Goal: Use online tool/utility: Utilize a website feature to perform a specific function

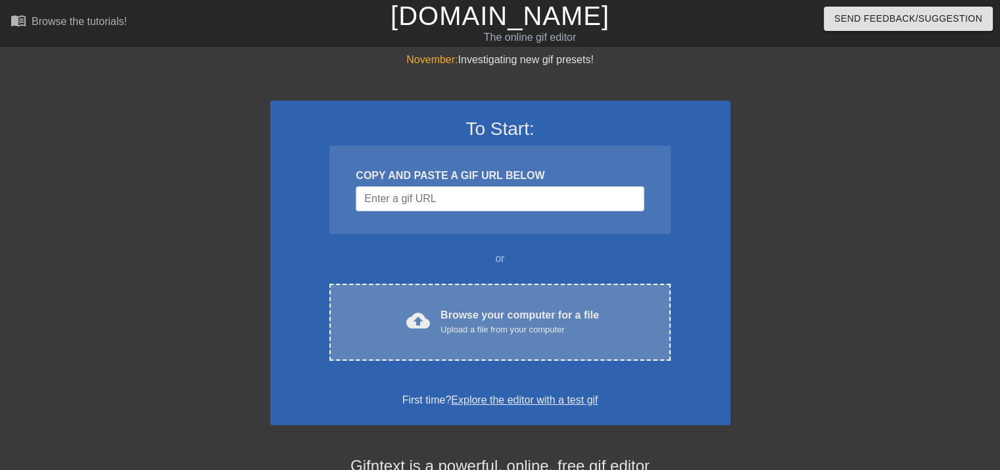
click at [504, 315] on div "Browse your computer for a file Upload a file from your computer" at bounding box center [520, 321] width 159 height 29
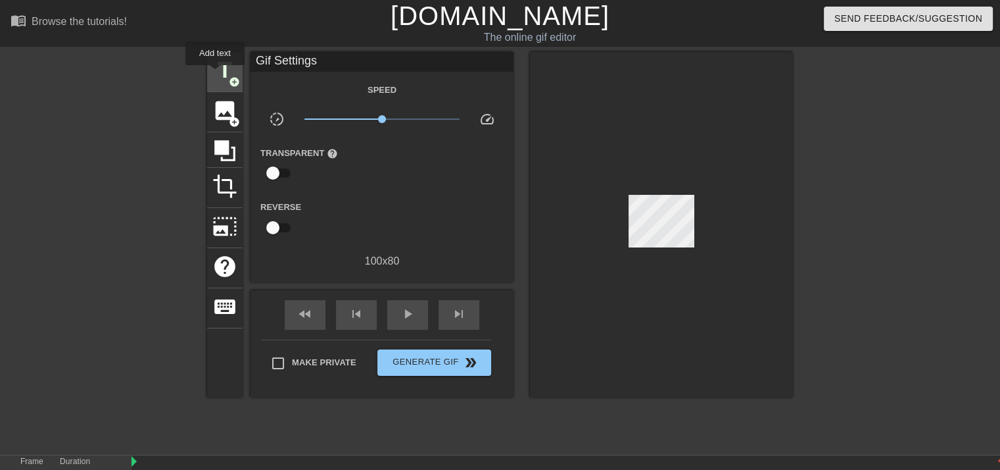
click at [215, 74] on span "title" at bounding box center [224, 70] width 25 height 25
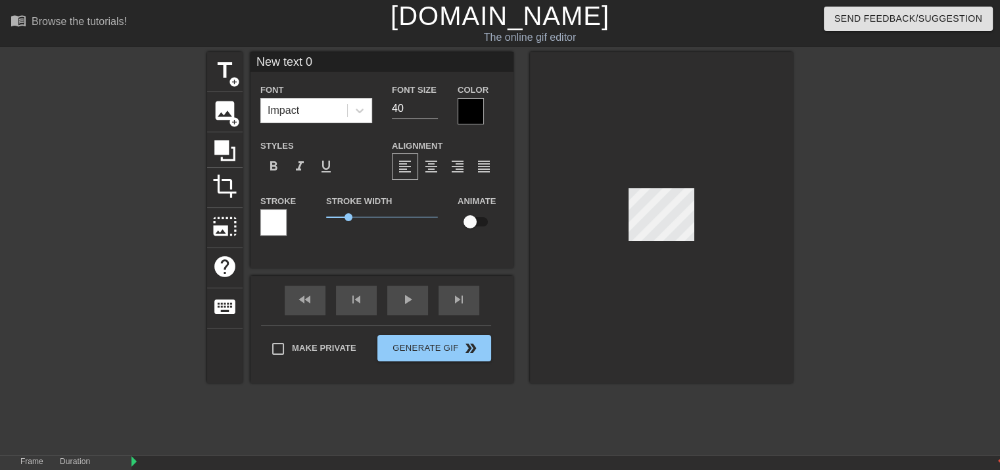
click at [344, 61] on input "New text 0" at bounding box center [382, 62] width 263 height 20
type input "N"
type input "YRE 1-19"
click at [475, 115] on div at bounding box center [471, 111] width 26 height 26
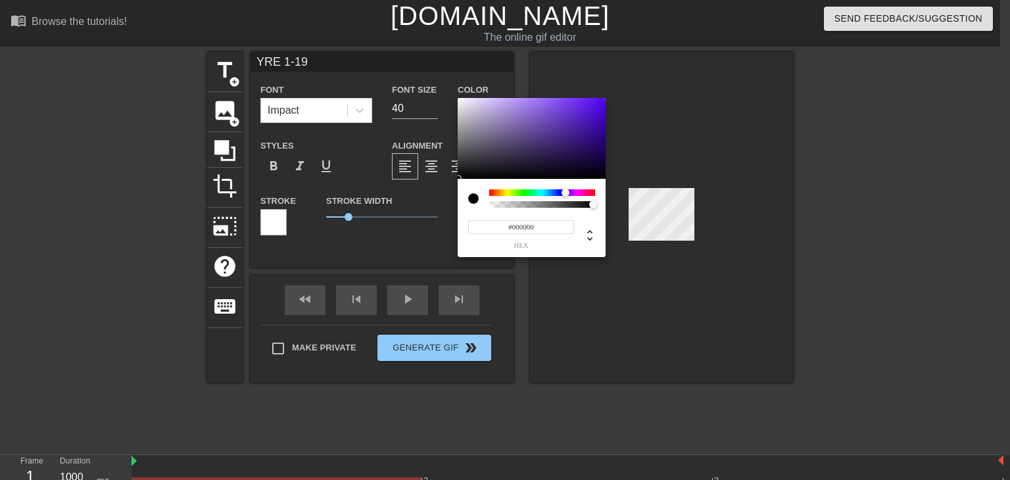
click at [566, 194] on div at bounding box center [542, 192] width 106 height 7
click at [570, 141] on div at bounding box center [532, 139] width 148 height 82
type input "#2B155A"
drag, startPoint x: 570, startPoint y: 141, endPoint x: 570, endPoint y: 151, distance: 9.9
click at [570, 151] on div at bounding box center [572, 151] width 8 height 8
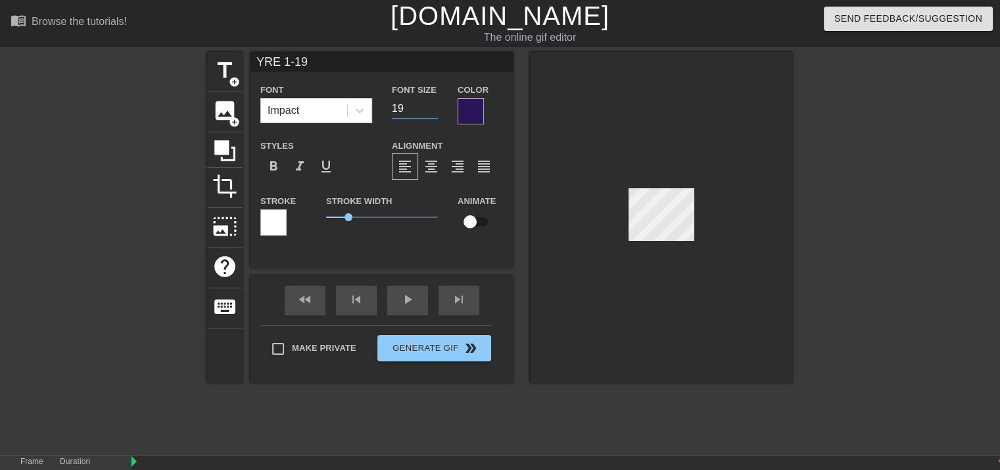
click at [434, 111] on input "19" at bounding box center [415, 108] width 46 height 21
click at [434, 103] on input "20" at bounding box center [415, 108] width 46 height 21
click at [434, 103] on input "21" at bounding box center [415, 108] width 46 height 21
click at [434, 103] on input "22" at bounding box center [415, 108] width 46 height 21
click at [434, 103] on input "23" at bounding box center [415, 108] width 46 height 21
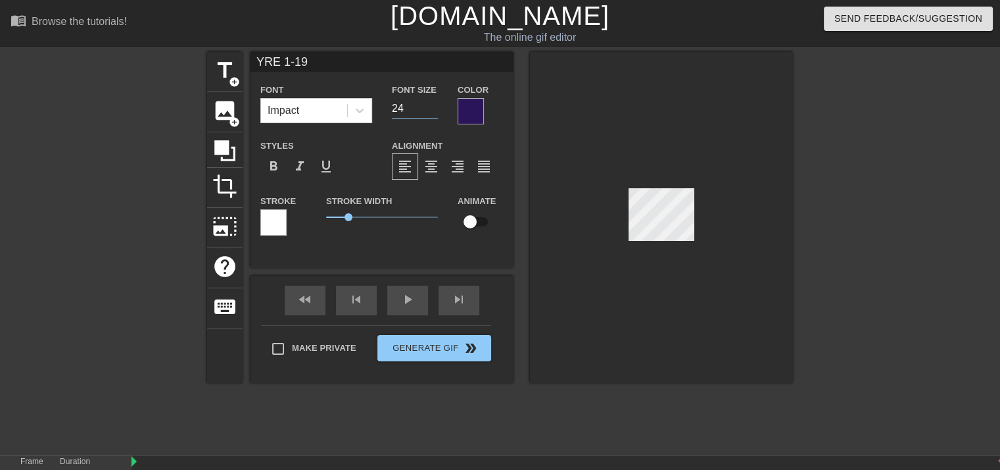
type input "24"
click at [434, 103] on input "24" at bounding box center [415, 108] width 46 height 21
click at [500, 72] on div "YRE 1-19 Font Impact Font Size 24 Color Styles format_bold format_italic format…" at bounding box center [382, 149] width 263 height 195
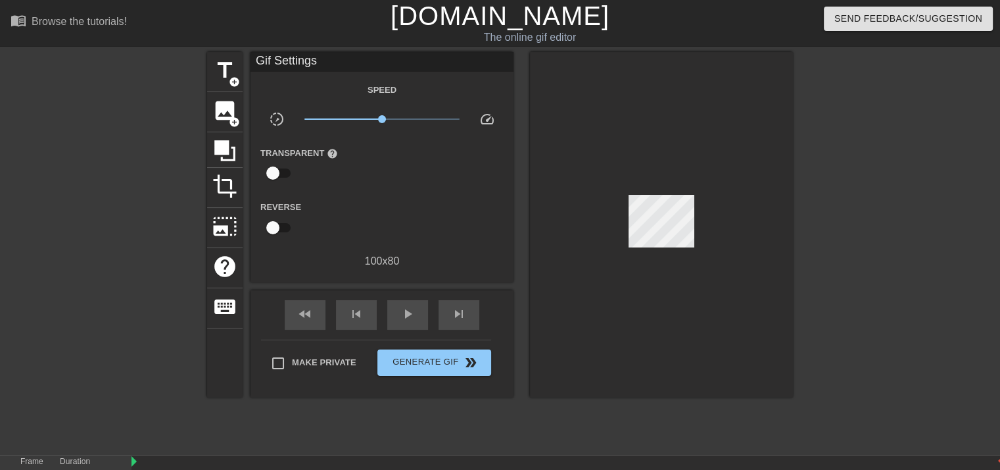
click at [573, 120] on div at bounding box center [661, 224] width 263 height 345
click at [728, 74] on div at bounding box center [661, 224] width 263 height 345
click at [224, 68] on span "title" at bounding box center [224, 70] width 25 height 25
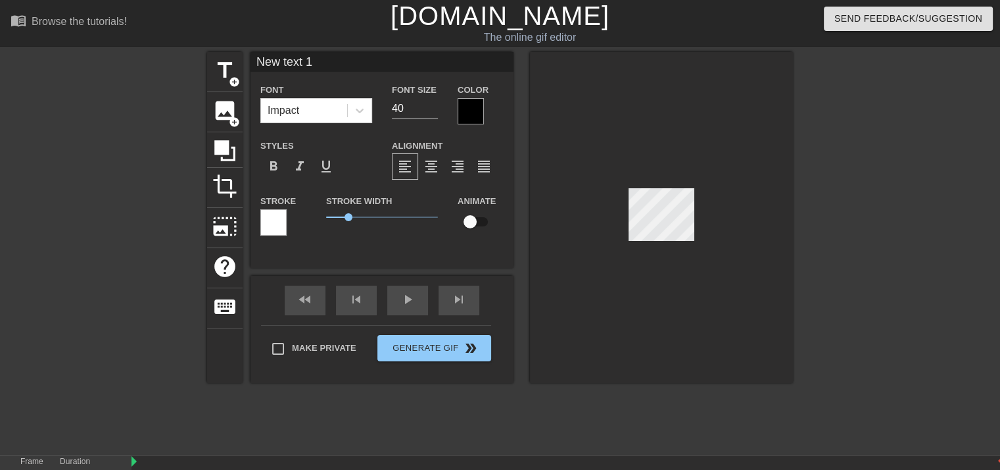
click at [326, 61] on input "New text 1" at bounding box center [382, 62] width 263 height 20
type input "N"
type input "YOU ARE"
click at [362, 109] on icon at bounding box center [359, 110] width 13 height 13
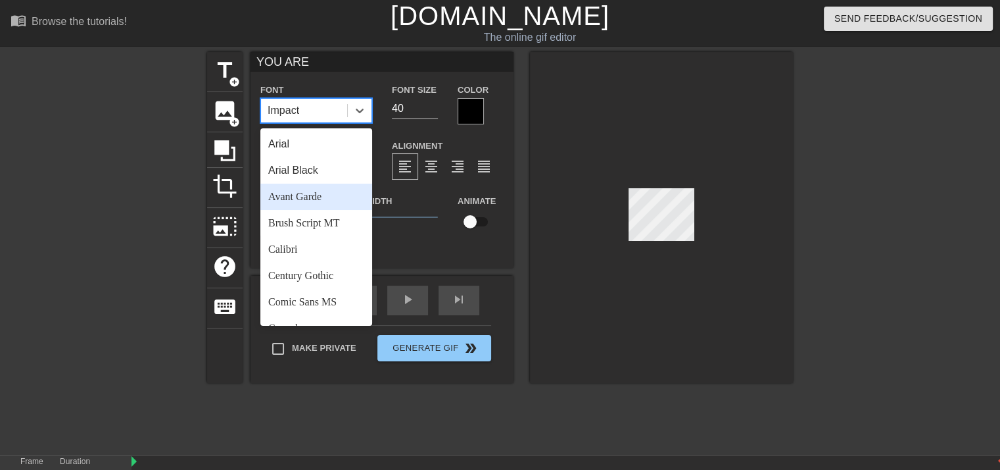
click at [320, 202] on div "Avant Garde" at bounding box center [316, 197] width 112 height 26
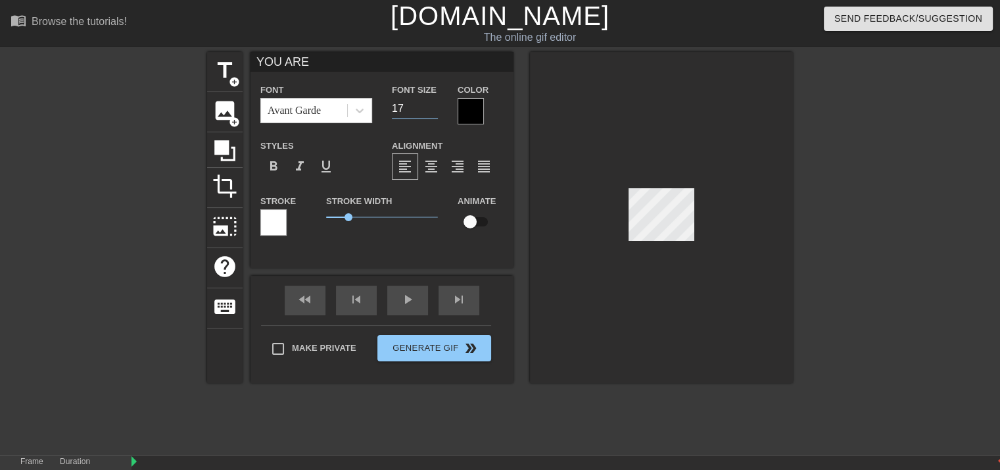
click at [435, 111] on input "17" at bounding box center [415, 108] width 46 height 21
type input "18"
click at [433, 105] on input "18" at bounding box center [415, 108] width 46 height 21
click at [513, 75] on div "YOU ARE Font Avant Garde Font Size 18 Color Styles format_bold format_italic fo…" at bounding box center [382, 149] width 263 height 195
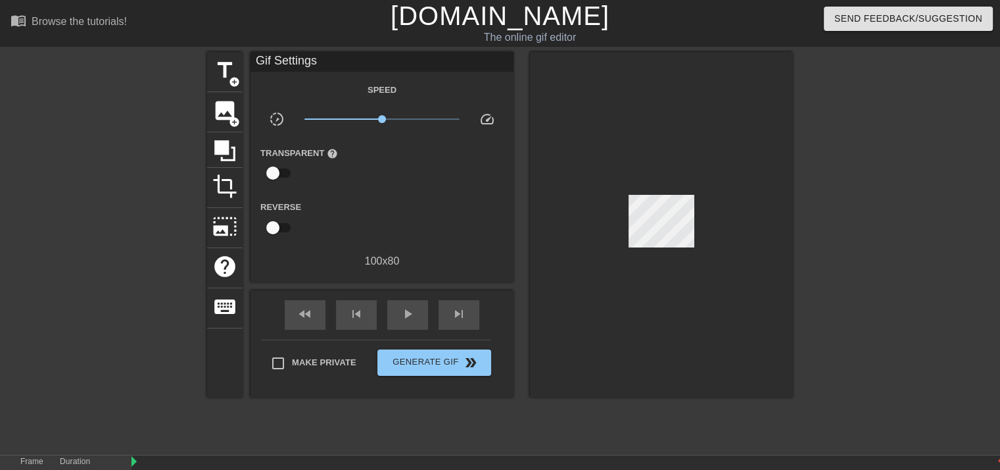
click at [601, 76] on div at bounding box center [661, 224] width 263 height 345
click at [218, 62] on span "title" at bounding box center [224, 70] width 25 height 25
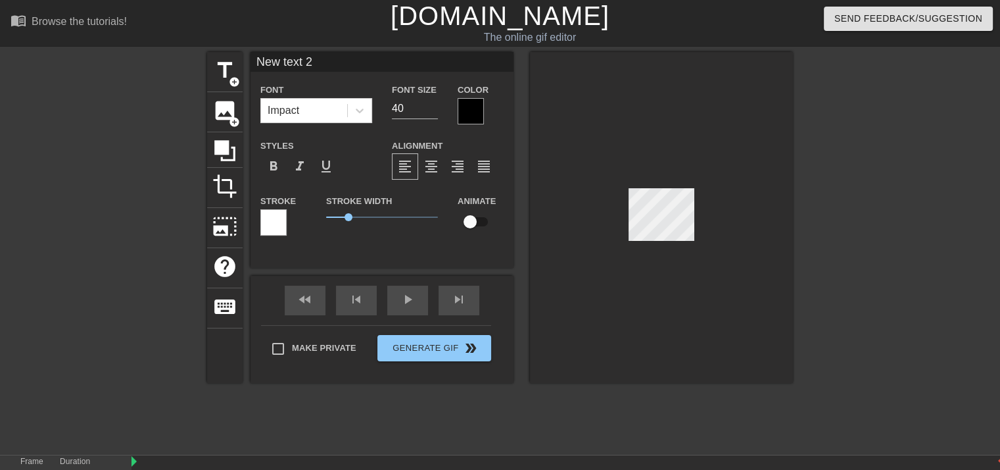
click at [327, 62] on input "New text 2" at bounding box center [382, 62] width 263 height 20
type input "N"
type input "JUST ENOUGH"
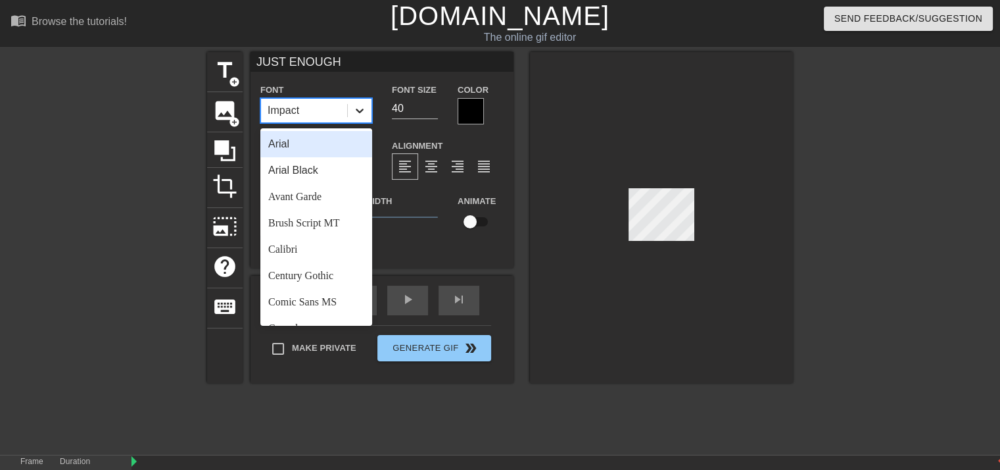
click at [357, 109] on icon at bounding box center [359, 110] width 13 height 13
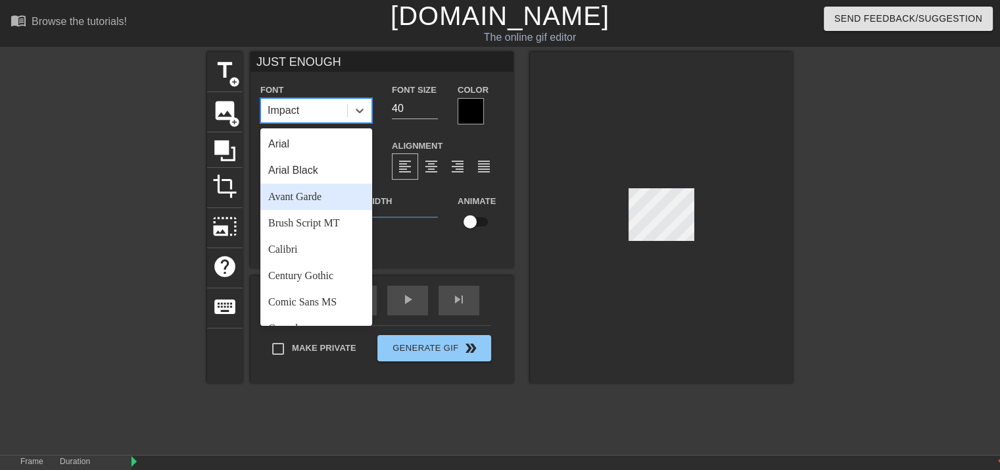
click at [316, 193] on div "Avant Garde" at bounding box center [316, 197] width 112 height 26
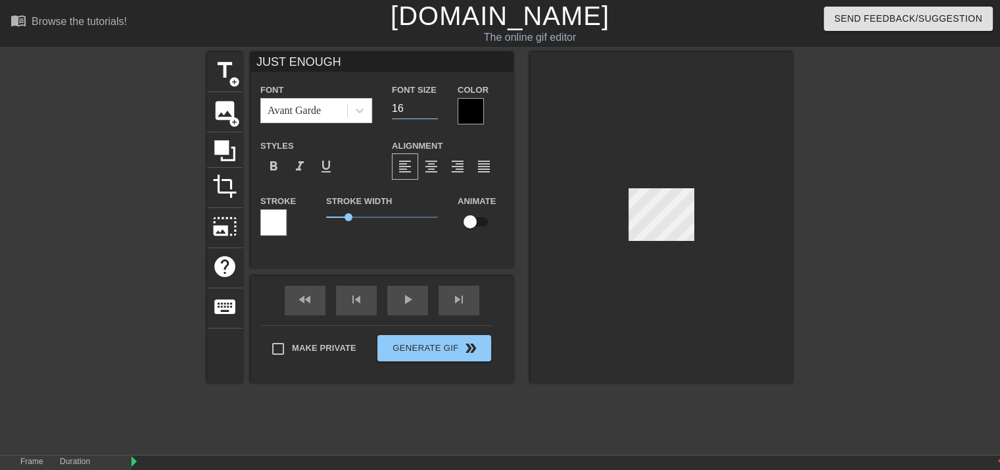
click at [433, 113] on input "16" at bounding box center [415, 108] width 46 height 21
type input "15"
click at [433, 113] on input "15" at bounding box center [415, 108] width 46 height 21
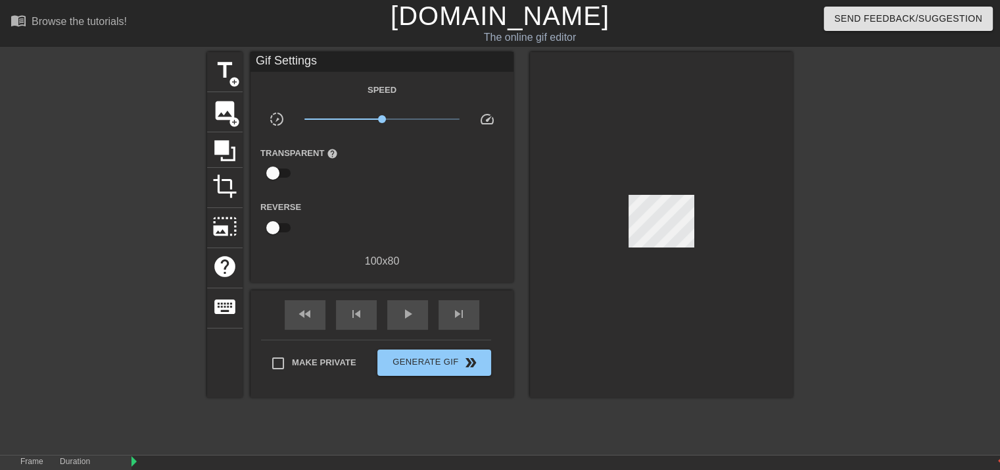
click at [725, 288] on div at bounding box center [661, 224] width 263 height 345
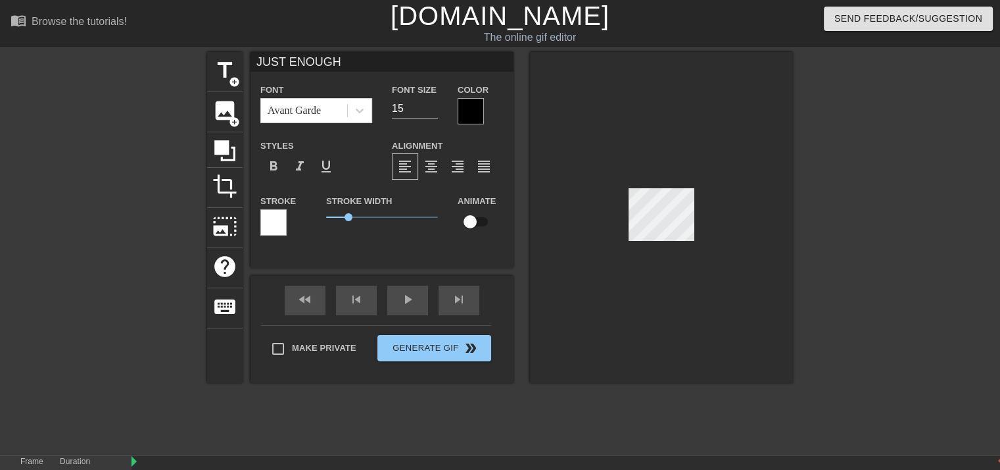
click at [345, 61] on input "JUST ENOUGH" at bounding box center [382, 62] width 263 height 20
type input "JUST"
click at [432, 104] on input "16" at bounding box center [415, 108] width 46 height 21
click at [432, 104] on input "17" at bounding box center [415, 108] width 46 height 21
click at [432, 104] on input "18" at bounding box center [415, 108] width 46 height 21
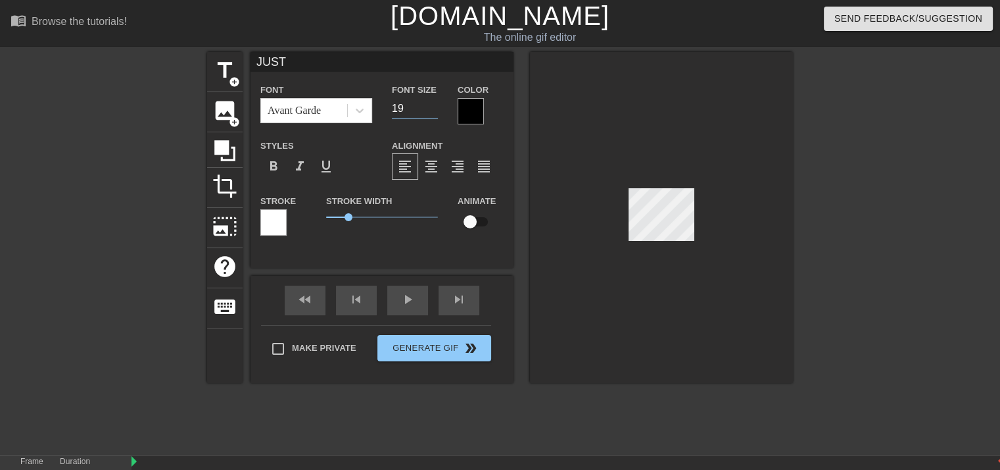
click at [432, 104] on input "19" at bounding box center [415, 108] width 46 height 21
type input "18"
click at [433, 111] on input "18" at bounding box center [415, 108] width 46 height 21
click at [510, 92] on div "Color" at bounding box center [481, 103] width 66 height 43
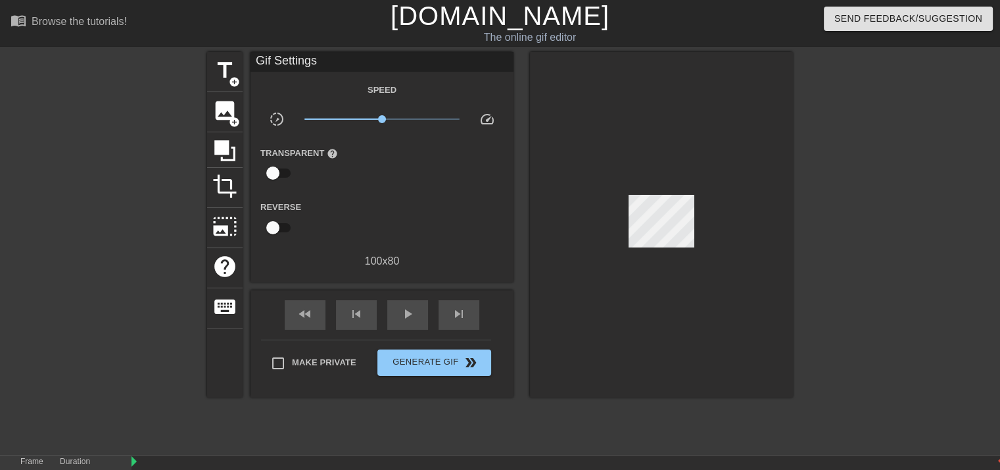
click at [574, 263] on div at bounding box center [661, 224] width 263 height 345
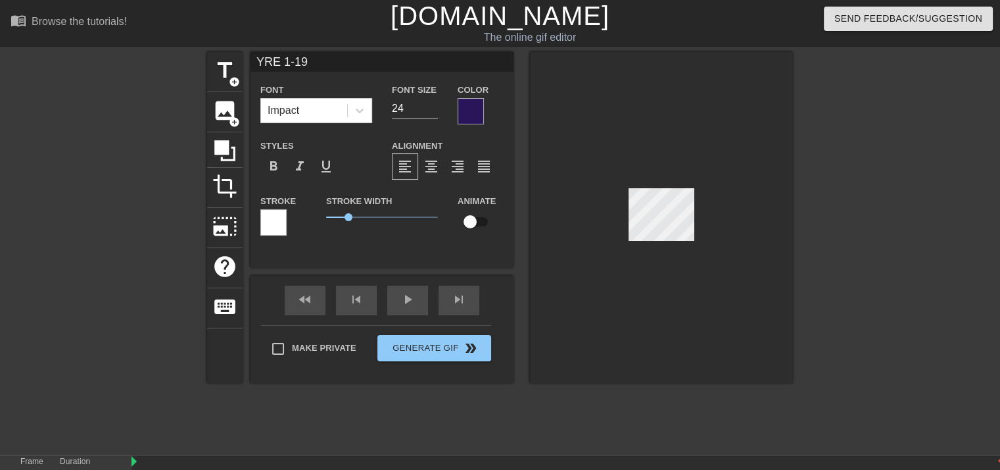
type input "YOU ARE"
type input "18"
type input "JUST"
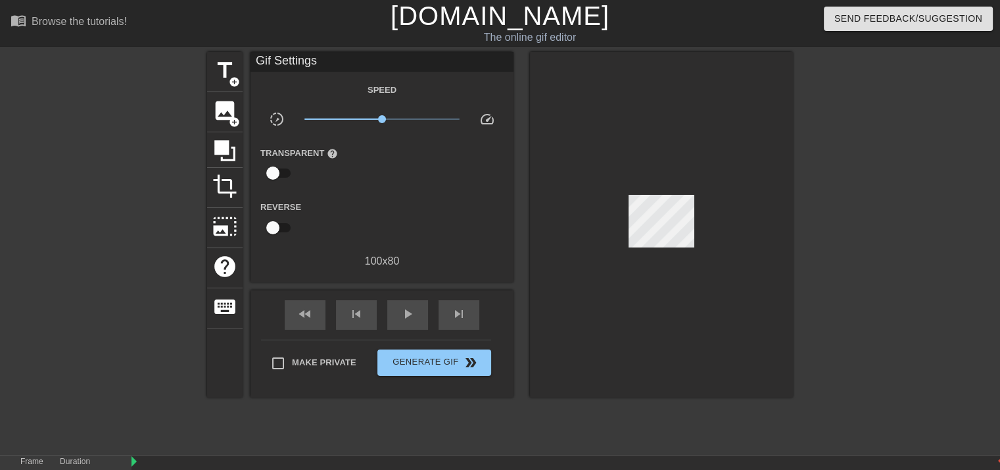
click at [653, 288] on div at bounding box center [661, 224] width 263 height 345
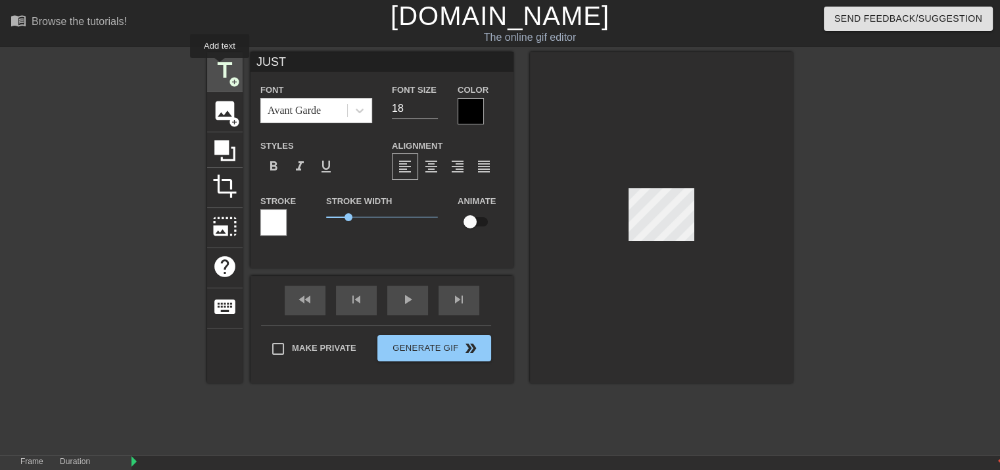
click at [220, 67] on span "title" at bounding box center [224, 70] width 25 height 25
type input "New text 3"
type input "40"
click at [220, 67] on span "title" at bounding box center [224, 70] width 25 height 25
click at [341, 68] on input "New text 4" at bounding box center [382, 62] width 263 height 20
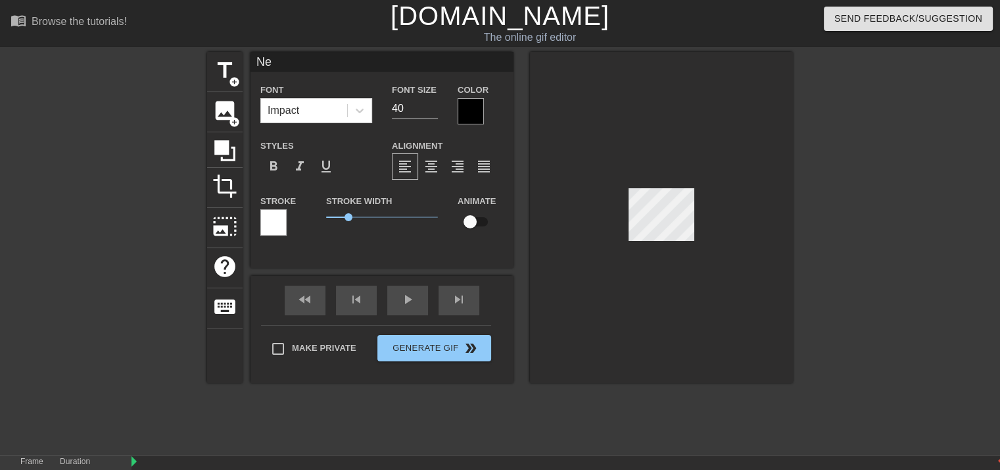
type input "N"
type input "ENOUGH"
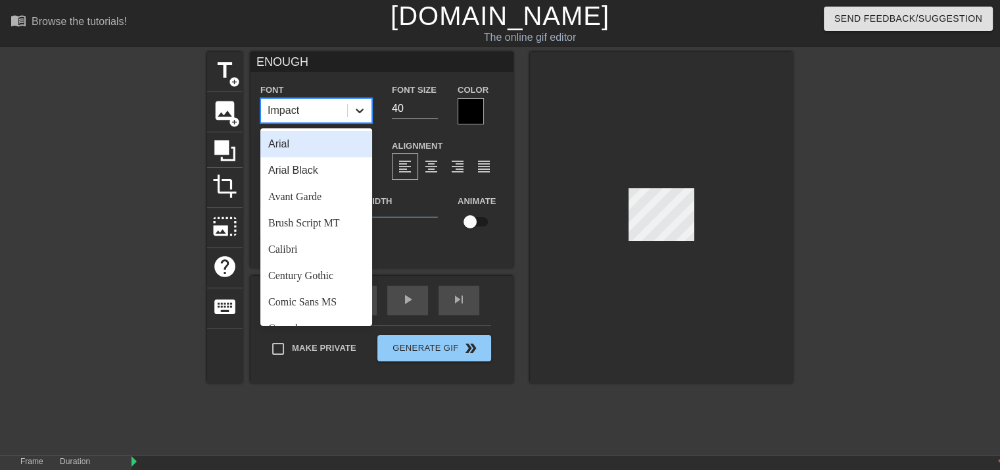
click at [358, 105] on icon at bounding box center [359, 110] width 13 height 13
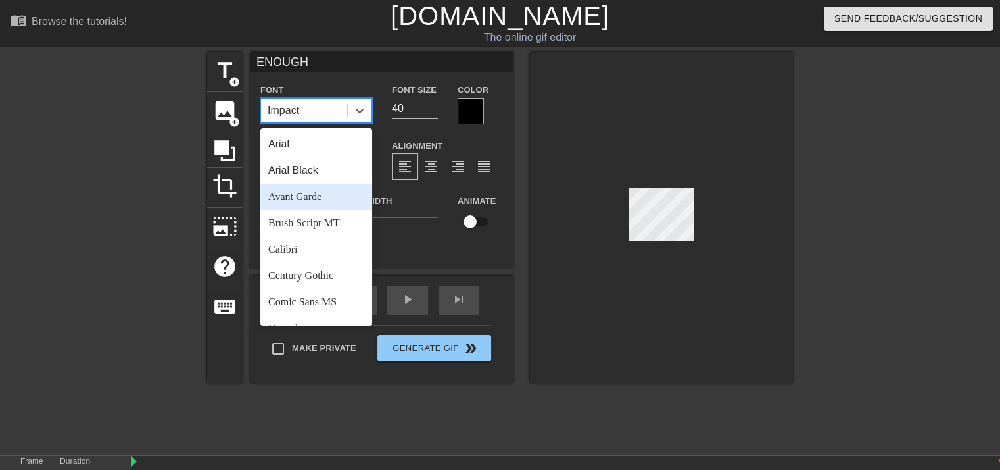
click at [308, 198] on div "Avant Garde" at bounding box center [316, 197] width 112 height 26
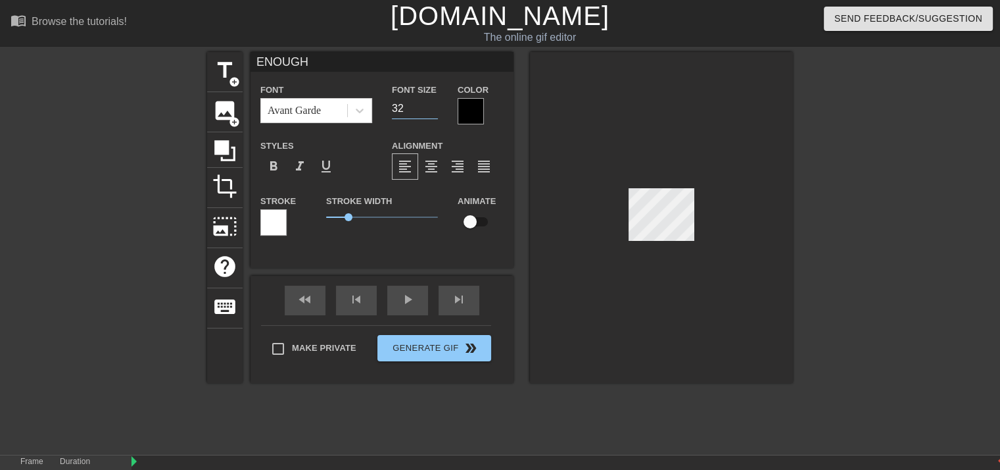
click at [430, 108] on input "32" at bounding box center [415, 108] width 46 height 21
click at [432, 109] on input "12" at bounding box center [415, 108] width 46 height 21
click at [432, 104] on input "13" at bounding box center [415, 108] width 46 height 21
click at [432, 104] on input "14" at bounding box center [415, 108] width 46 height 21
click at [432, 104] on input "15" at bounding box center [415, 108] width 46 height 21
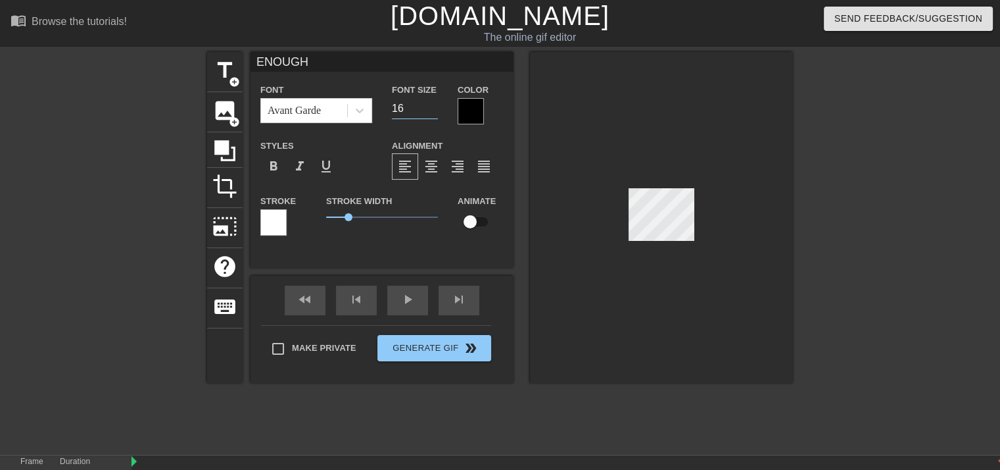
click at [432, 104] on input "16" at bounding box center [415, 108] width 46 height 21
click at [432, 104] on input "17" at bounding box center [415, 108] width 46 height 21
type input "18"
click at [432, 104] on input "18" at bounding box center [415, 108] width 46 height 21
type input "New text 3"
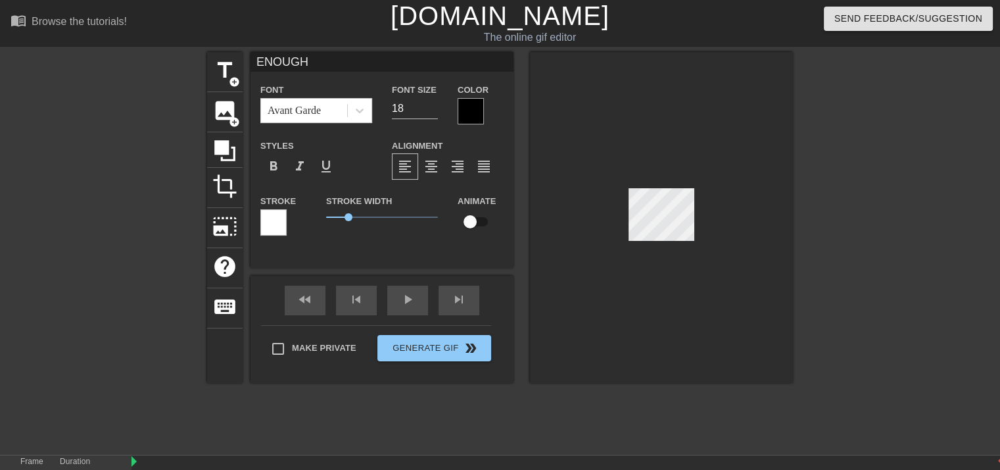
type input "40"
click at [487, 66] on input "New text 3" at bounding box center [382, 62] width 263 height 20
click at [667, 307] on div at bounding box center [661, 217] width 263 height 331
type input "JUST"
type input "18"
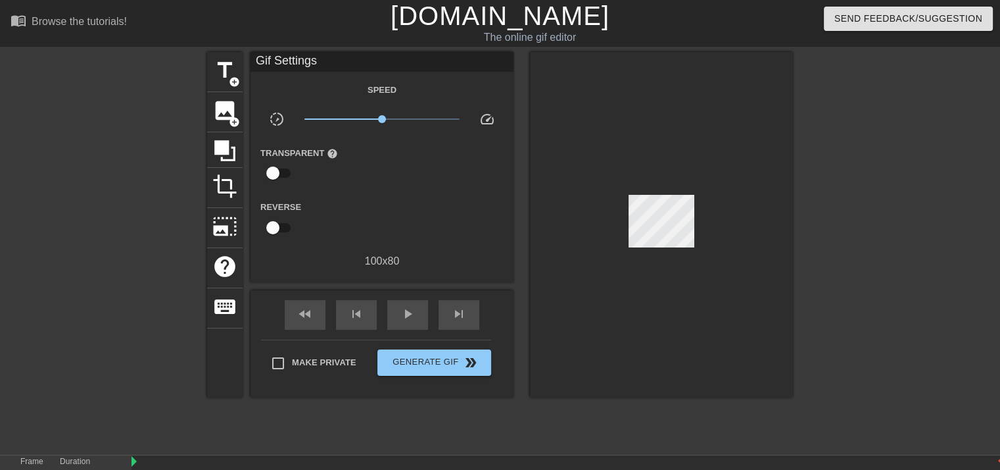
click at [662, 280] on div at bounding box center [661, 224] width 263 height 345
click at [655, 240] on div at bounding box center [661, 224] width 263 height 345
click at [666, 275] on div at bounding box center [661, 224] width 263 height 345
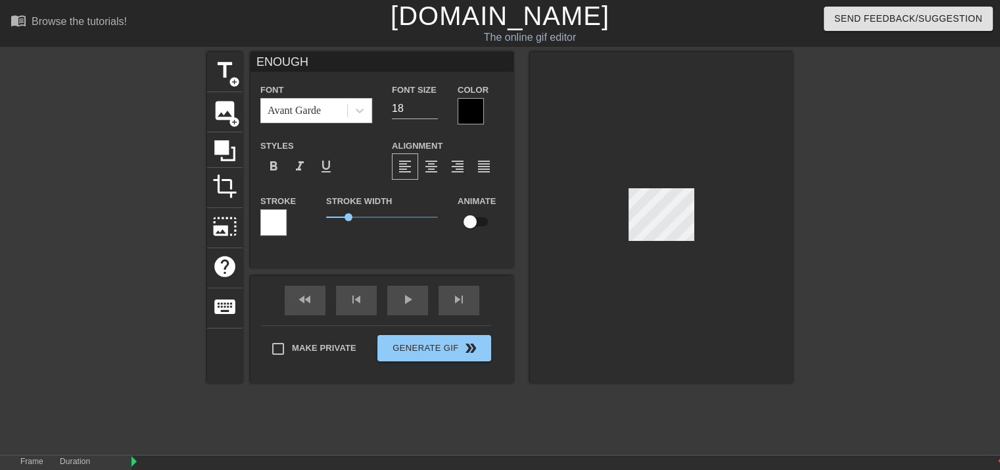
click at [658, 245] on div at bounding box center [661, 217] width 263 height 331
click at [433, 116] on input "18" at bounding box center [415, 108] width 46 height 21
type input "17"
click at [432, 111] on input "17" at bounding box center [415, 108] width 46 height 21
click at [480, 93] on label "Color" at bounding box center [473, 90] width 31 height 13
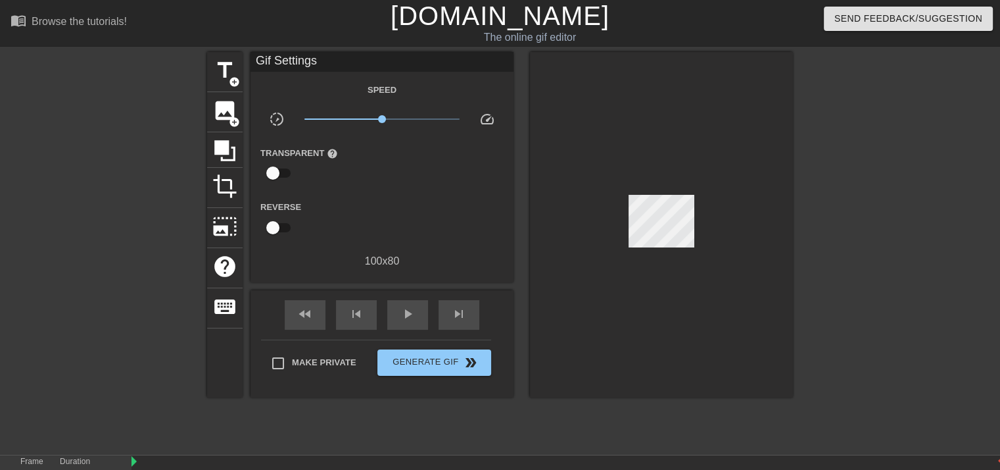
click at [616, 255] on div at bounding box center [661, 224] width 263 height 345
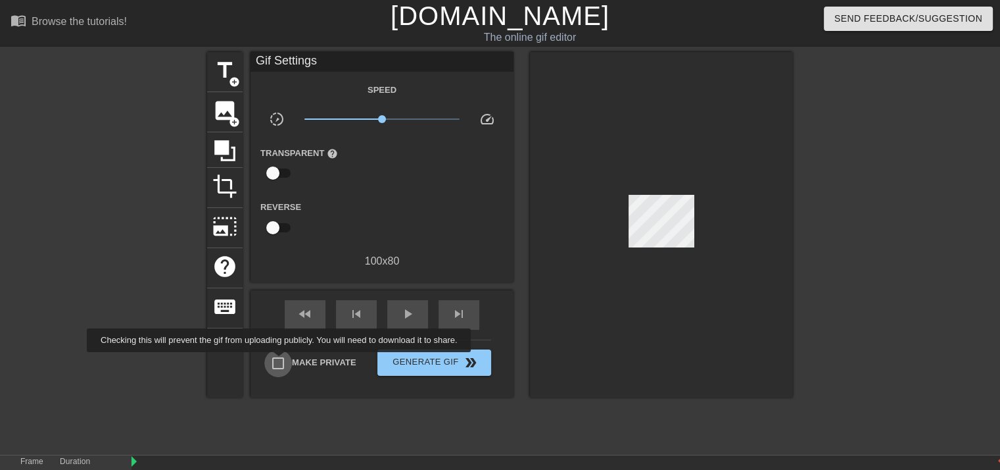
click at [282, 361] on input "Make Private" at bounding box center [278, 363] width 28 height 28
checkbox input "true"
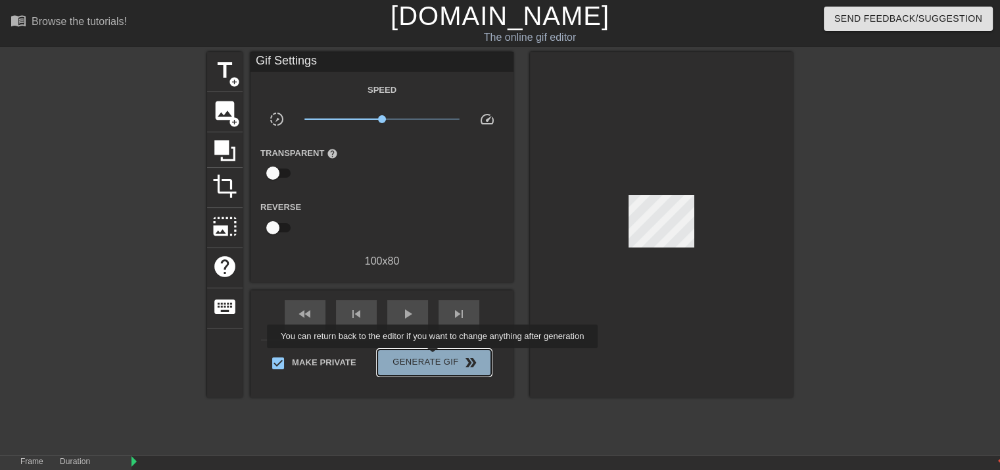
click at [434, 357] on span "Generate Gif double_arrow" at bounding box center [434, 363] width 103 height 16
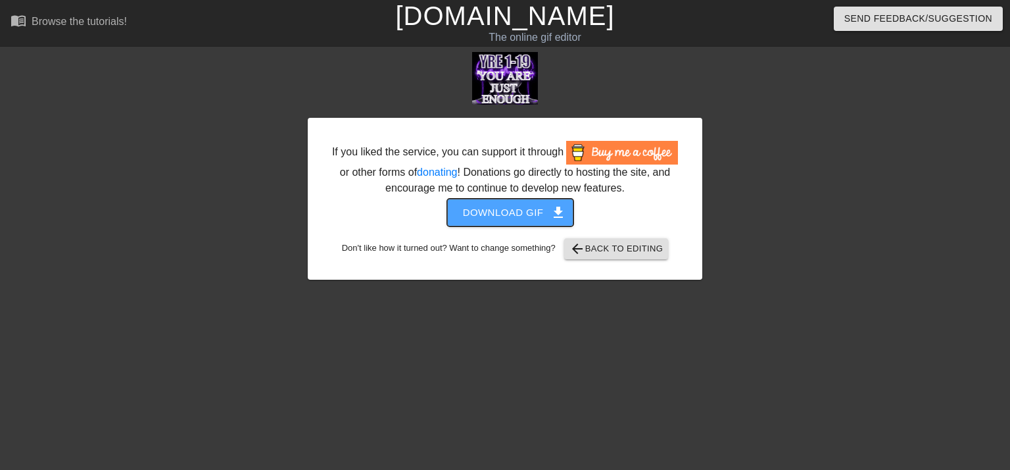
click at [525, 205] on span "Download gif get_app" at bounding box center [510, 212] width 95 height 17
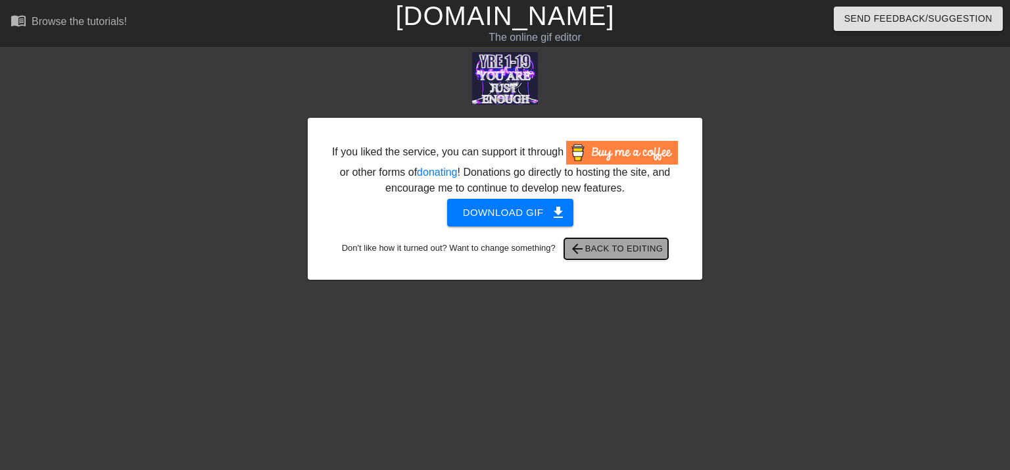
click at [629, 253] on span "arrow_back Back to Editing" at bounding box center [617, 249] width 94 height 16
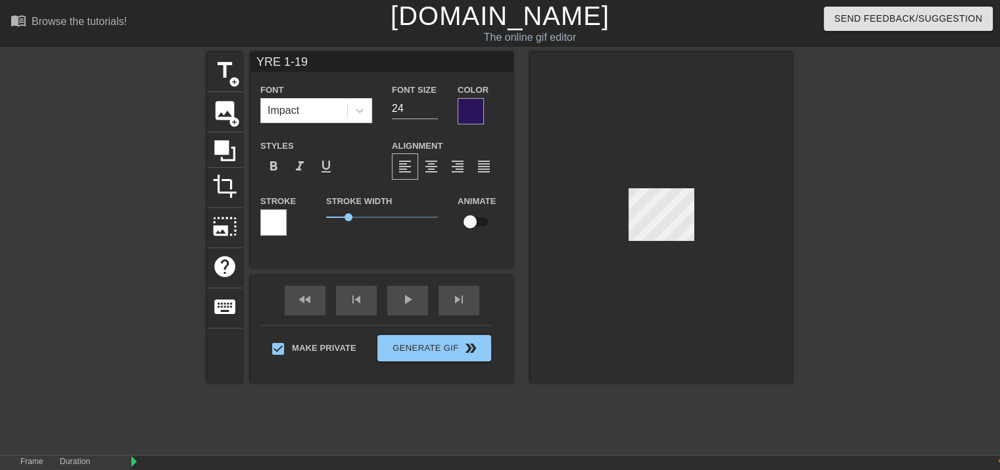
click at [277, 61] on input "YRE 1-19" at bounding box center [382, 62] width 263 height 20
click at [316, 60] on input "IWY 1-19" at bounding box center [382, 62] width 263 height 20
click at [378, 56] on input "IWY 1-15" at bounding box center [382, 62] width 263 height 20
type input "YOU ARE"
type input "18"
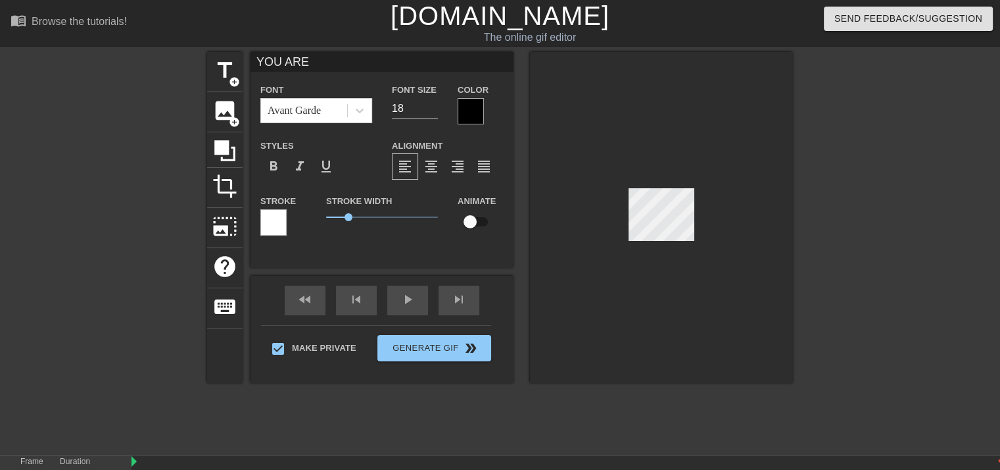
click at [382, 61] on input "YOU ARE" at bounding box center [382, 62] width 263 height 20
type input "Y"
type input "I WANT"
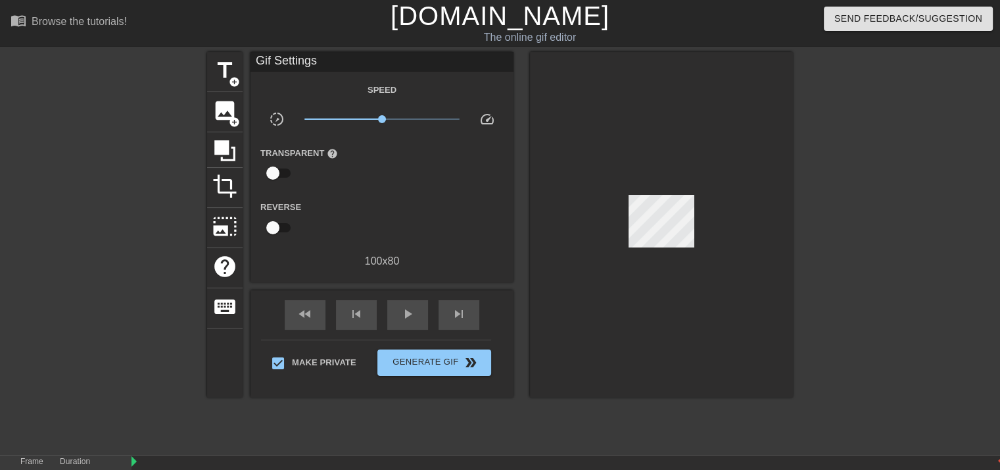
click at [560, 75] on div at bounding box center [661, 224] width 263 height 345
click at [658, 240] on div at bounding box center [661, 224] width 263 height 345
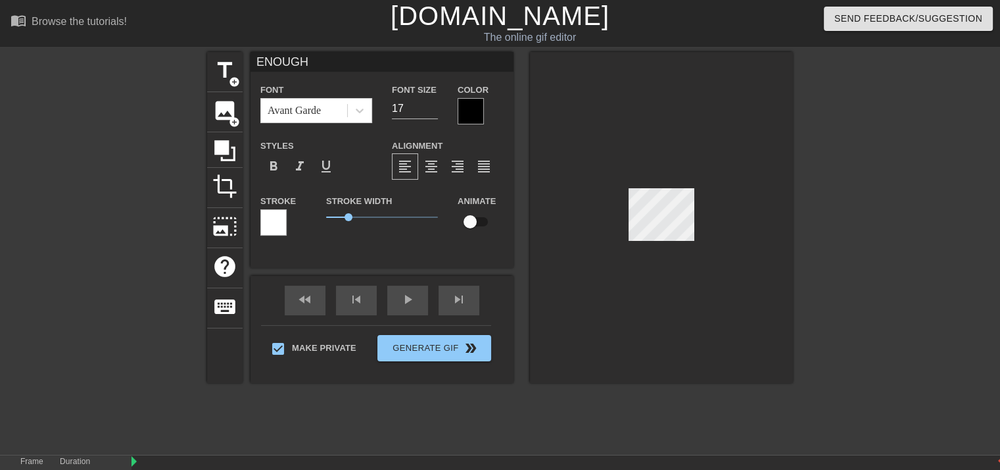
click at [318, 66] on input "ENOUGH" at bounding box center [382, 62] width 263 height 20
type input "E"
type input "I WANT"
type input "18"
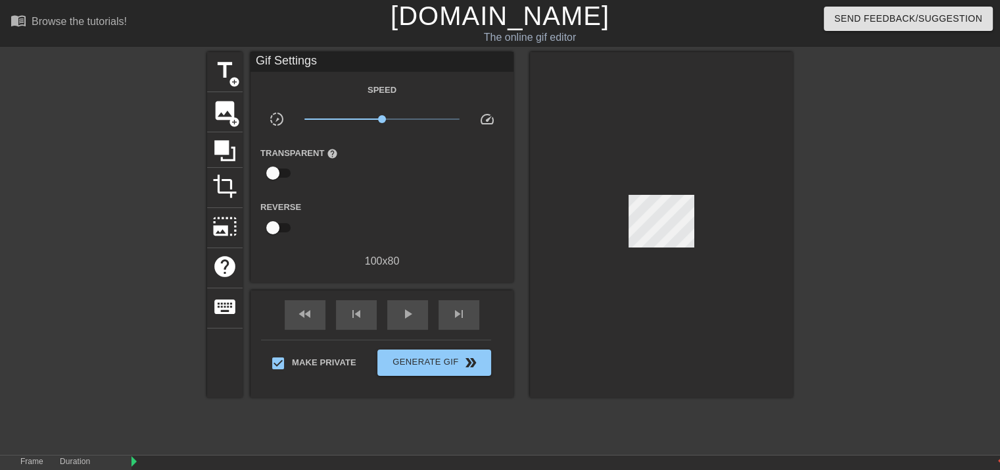
click at [586, 246] on div at bounding box center [661, 224] width 263 height 345
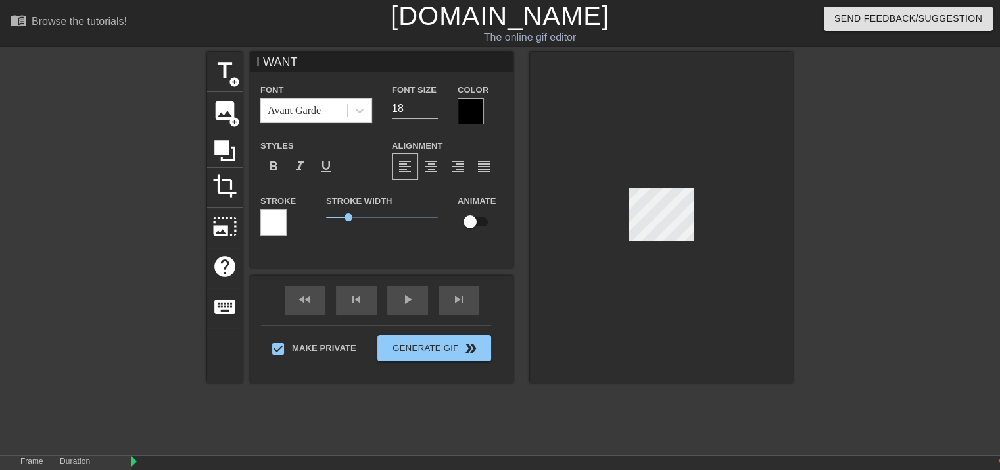
type input "YOU"
click at [432, 104] on input "18" at bounding box center [415, 108] width 46 height 21
type input "19"
click at [432, 104] on input "19" at bounding box center [415, 108] width 46 height 21
click at [489, 114] on div "Color" at bounding box center [481, 103] width 46 height 43
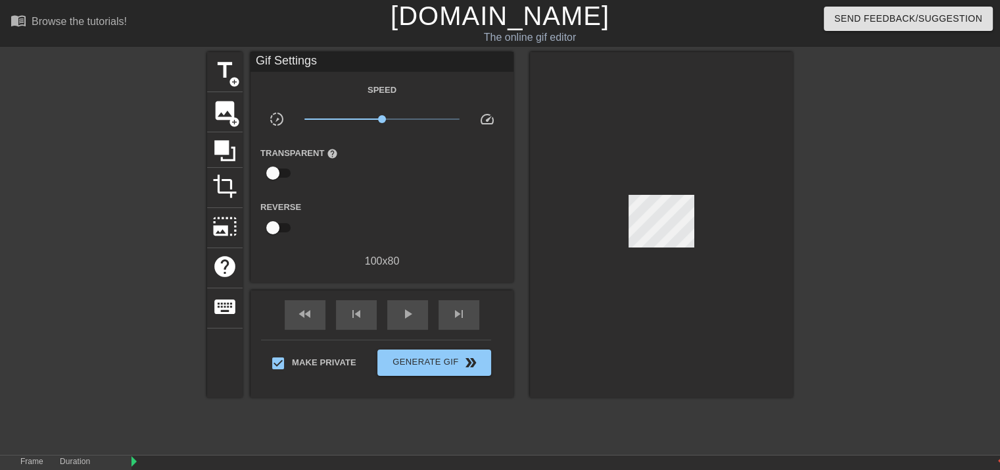
click at [531, 163] on div at bounding box center [661, 224] width 263 height 345
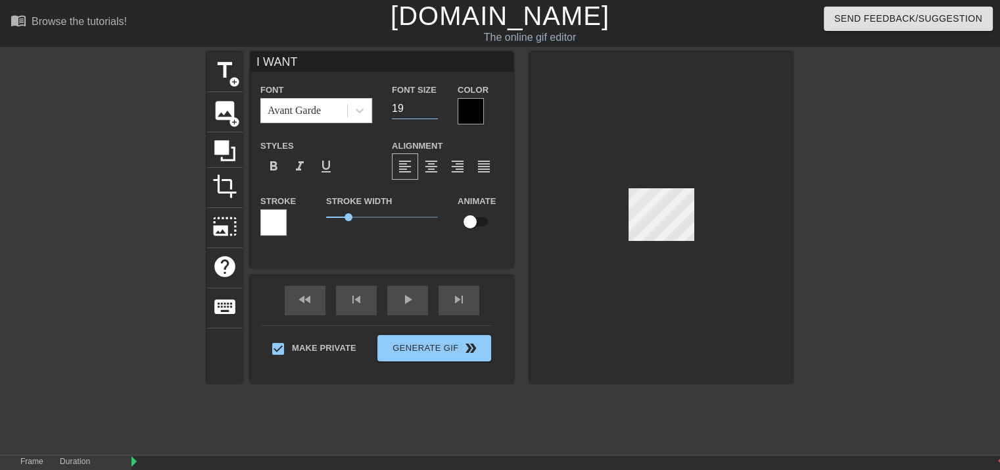
type input "19"
click at [434, 103] on input "19" at bounding box center [415, 108] width 46 height 21
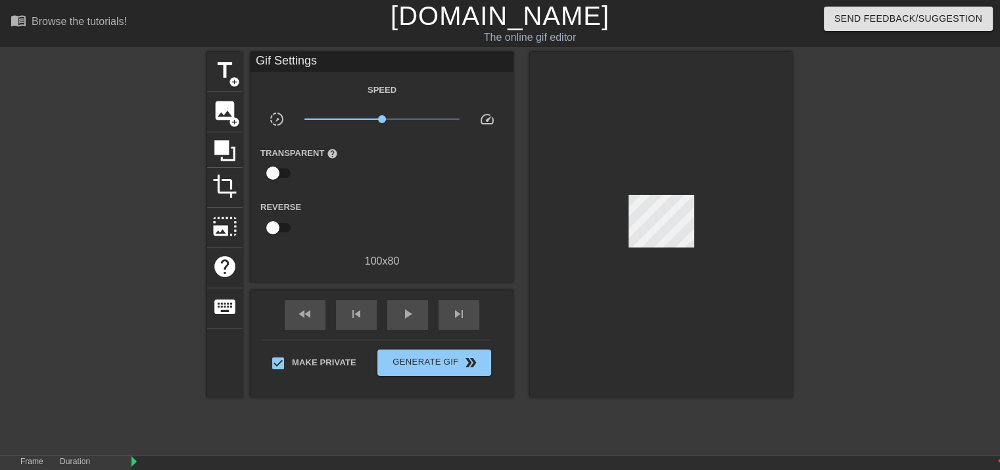
click at [578, 148] on div at bounding box center [661, 224] width 263 height 345
click at [568, 196] on div at bounding box center [661, 224] width 263 height 345
click at [608, 366] on div at bounding box center [661, 224] width 263 height 345
click at [428, 355] on span "Generate Gif double_arrow" at bounding box center [434, 363] width 103 height 16
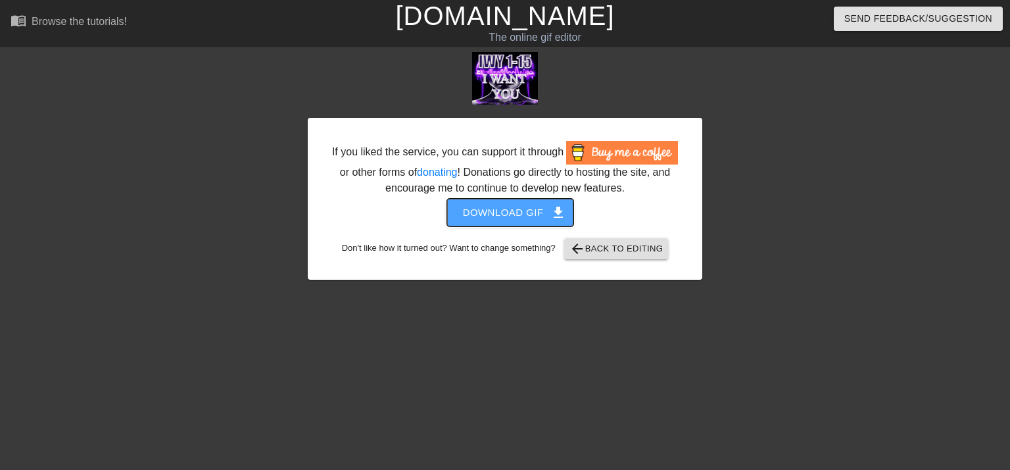
click at [505, 207] on span "Download gif get_app" at bounding box center [510, 212] width 95 height 17
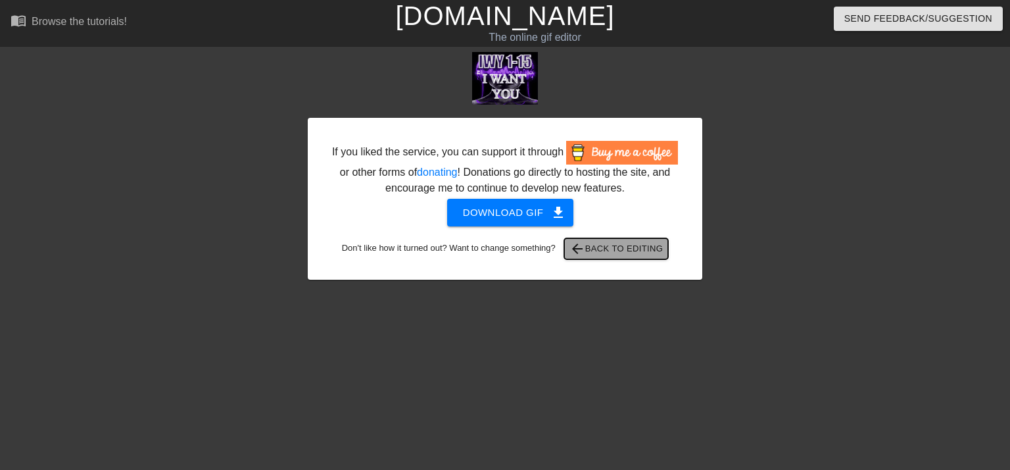
click at [620, 249] on span "arrow_back Back to Editing" at bounding box center [617, 249] width 94 height 16
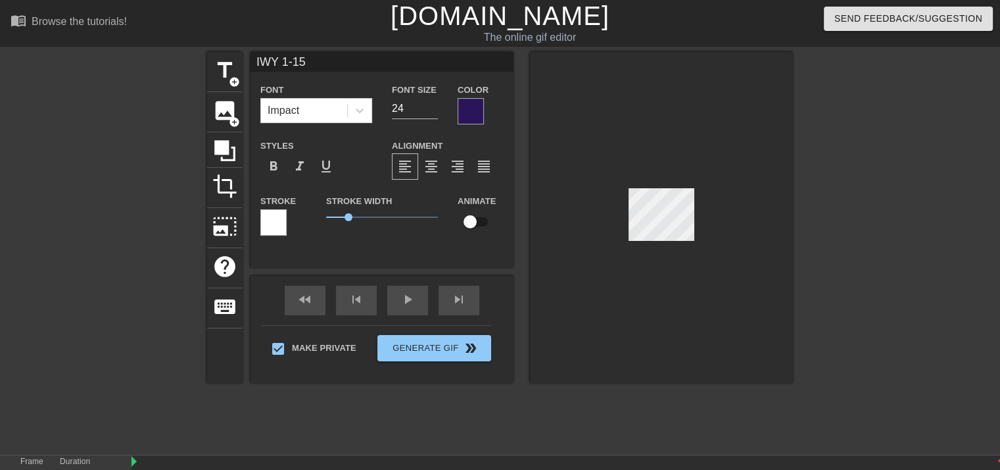
scroll to position [0, 10]
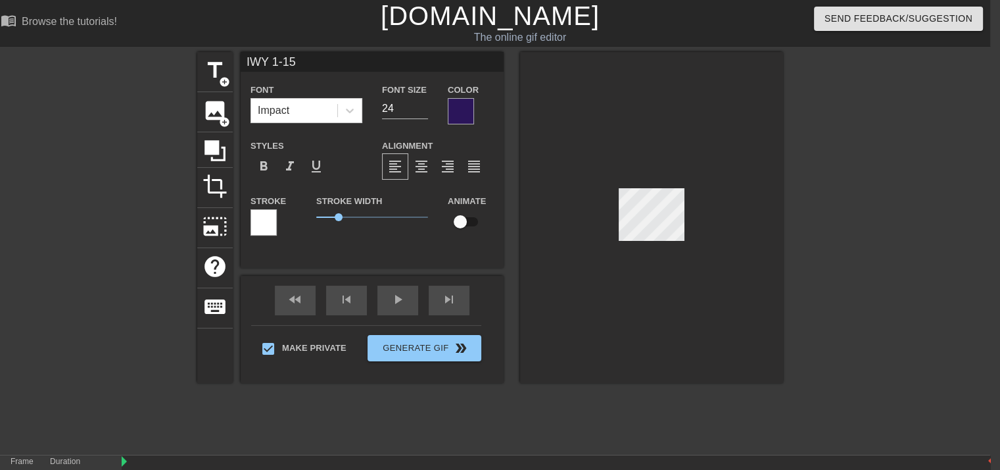
click at [266, 62] on input "IWY 1-15" at bounding box center [372, 62] width 263 height 20
type input "IBG 1-15"
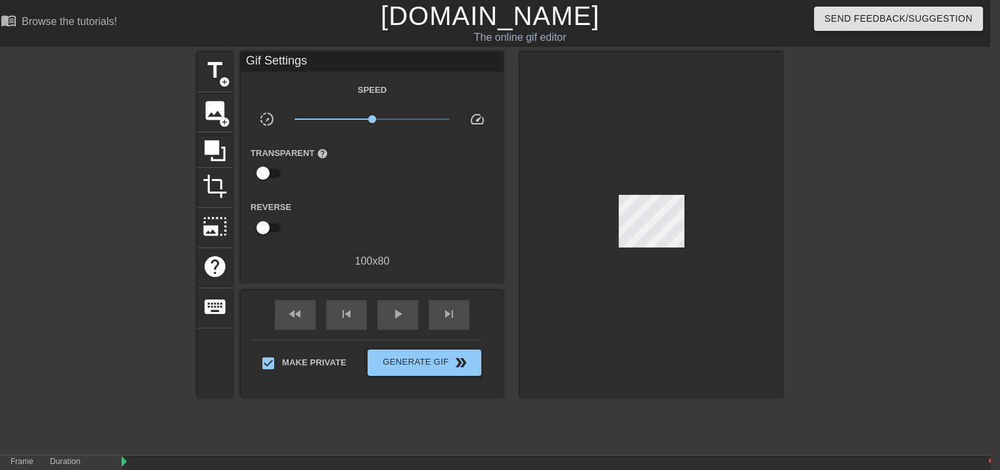
click at [635, 41] on div "The online gif editor" at bounding box center [520, 38] width 380 height 16
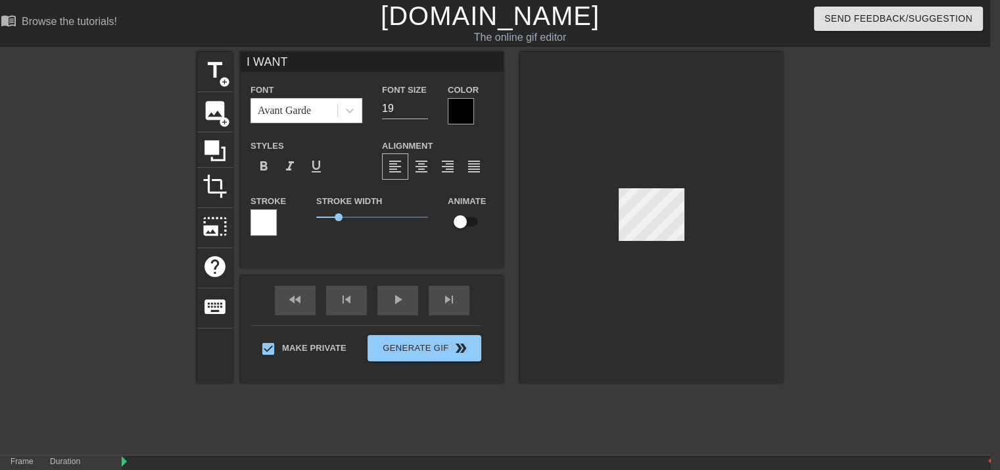
click at [292, 68] on input "I WANT" at bounding box center [372, 62] width 263 height 20
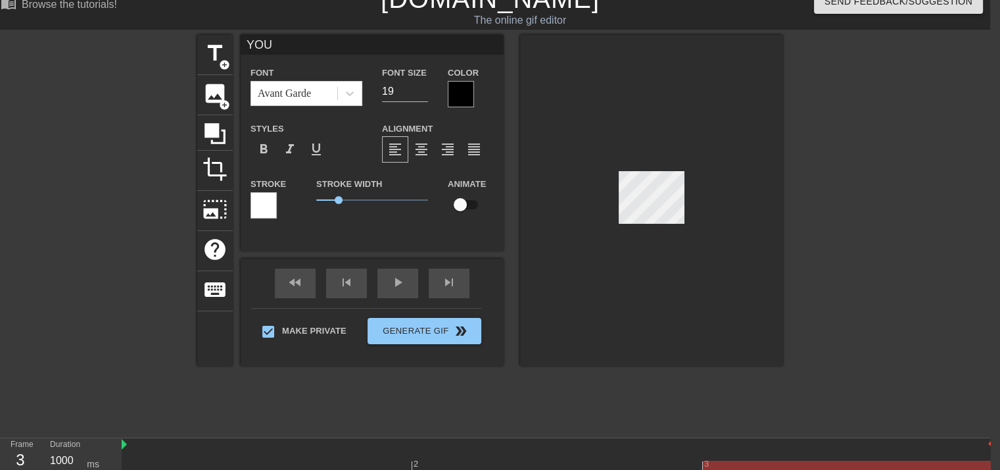
scroll to position [18, 10]
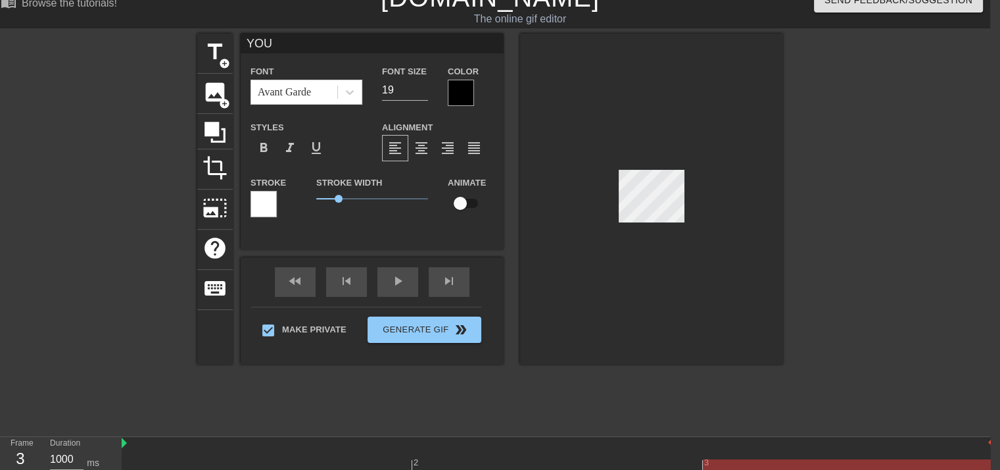
click at [285, 44] on input "YOU" at bounding box center [372, 44] width 263 height 20
type input "Y"
click at [285, 44] on input at bounding box center [372, 44] width 263 height 20
type input "GONE"
click at [484, 67] on div "Color" at bounding box center [471, 84] width 46 height 43
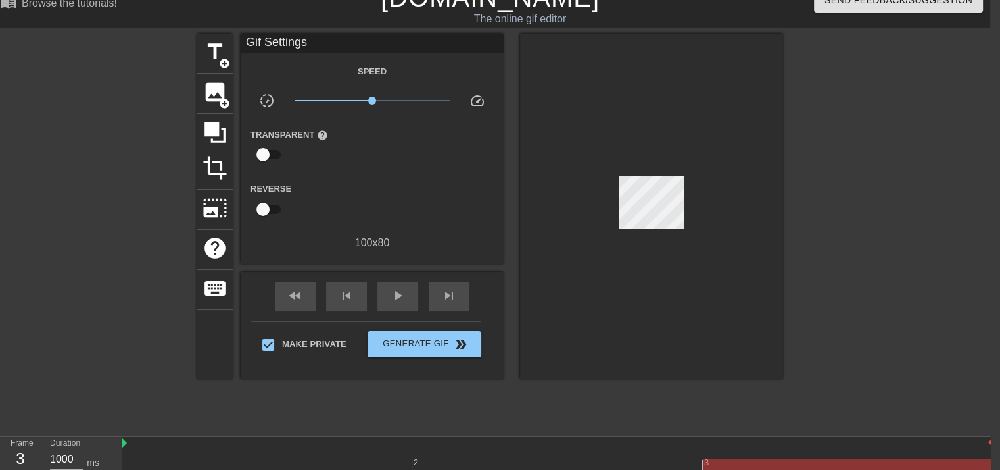
click at [570, 89] on div at bounding box center [651, 206] width 263 height 345
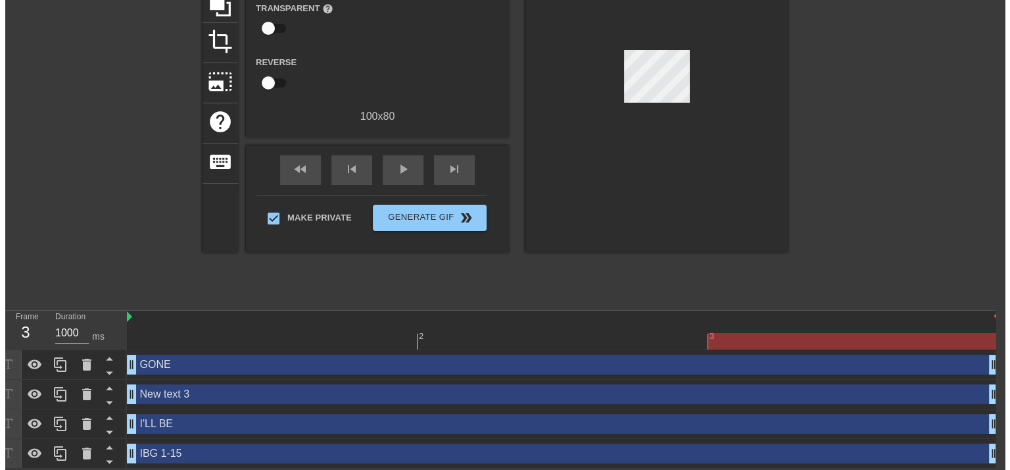
scroll to position [0, 10]
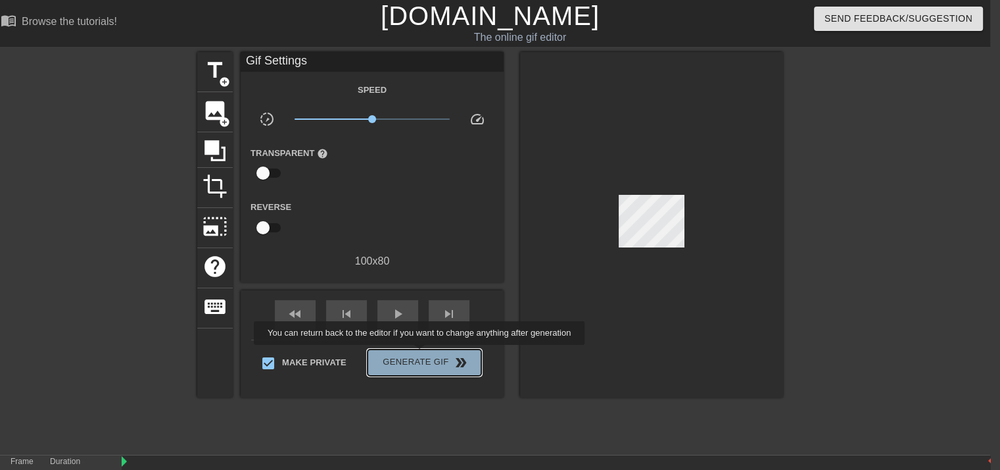
click at [421, 355] on span "Generate Gif double_arrow" at bounding box center [424, 363] width 103 height 16
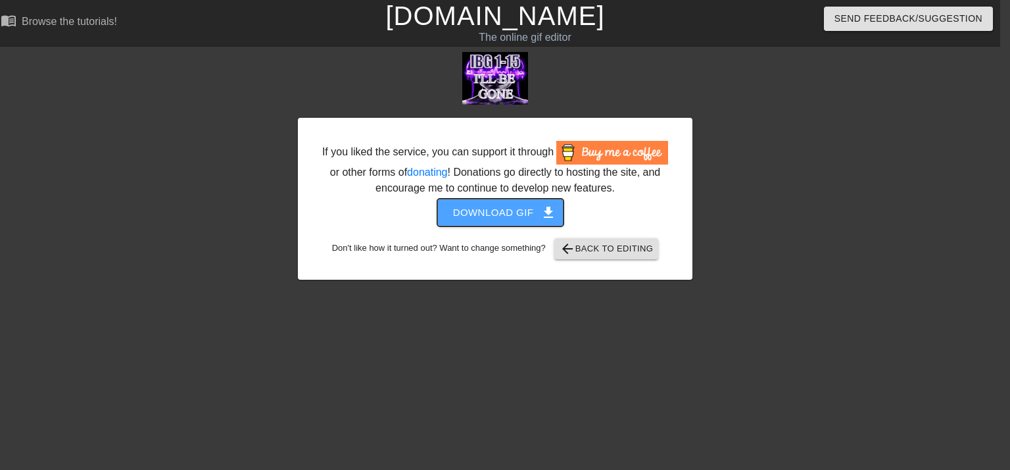
click at [489, 212] on span "Download gif get_app" at bounding box center [500, 212] width 95 height 17
